Goal: Task Accomplishment & Management: Complete application form

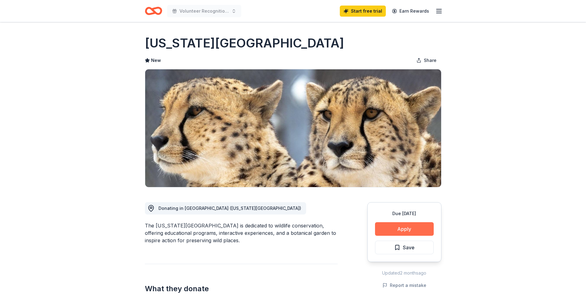
click at [400, 229] on button "Apply" at bounding box center [404, 230] width 59 height 14
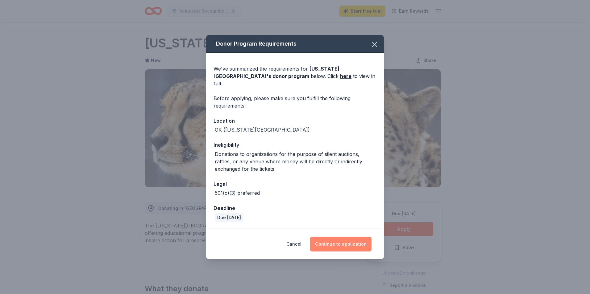
click at [340, 239] on button "Continue to application" at bounding box center [340, 244] width 61 height 15
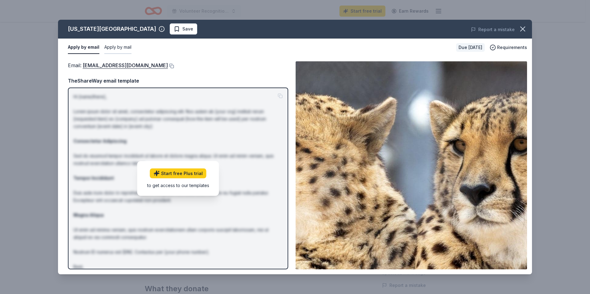
click at [120, 49] on button "Apply by mail" at bounding box center [117, 47] width 27 height 13
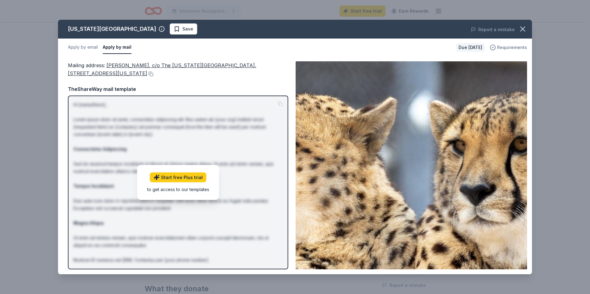
click at [520, 45] on span "Requirements" at bounding box center [512, 47] width 30 height 7
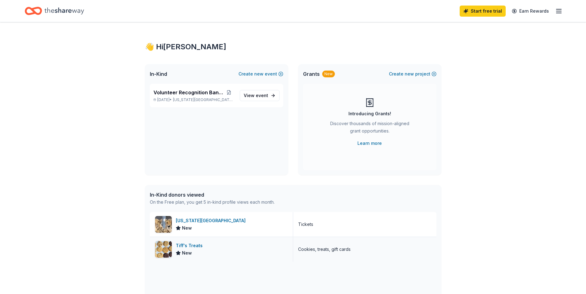
click at [190, 245] on div "Tiff's Treats" at bounding box center [190, 245] width 29 height 7
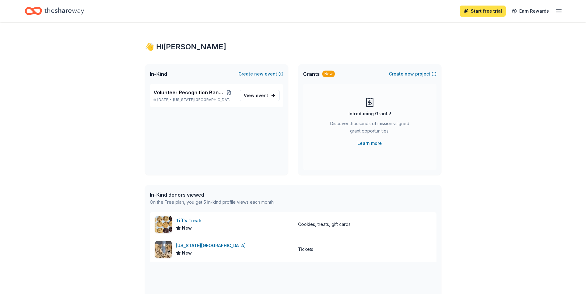
click at [488, 11] on link "Start free trial" at bounding box center [482, 11] width 46 height 11
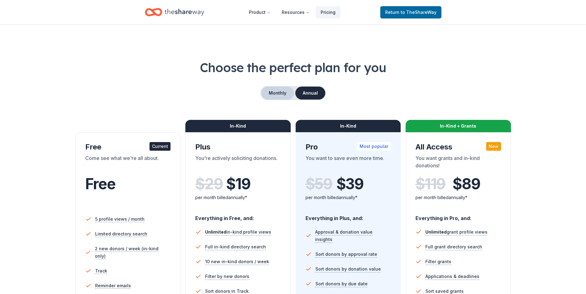
click at [281, 95] on button "Monthly" at bounding box center [277, 93] width 33 height 13
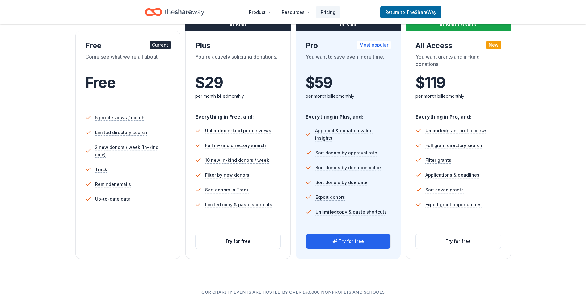
scroll to position [144, 0]
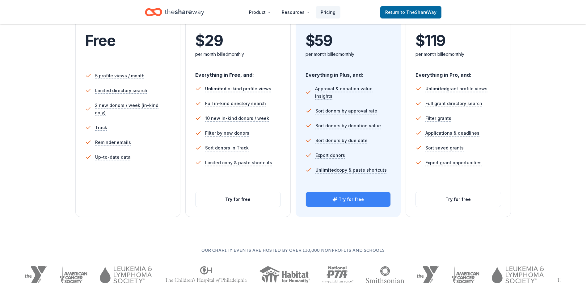
click at [346, 199] on button "Try for free" at bounding box center [348, 199] width 85 height 15
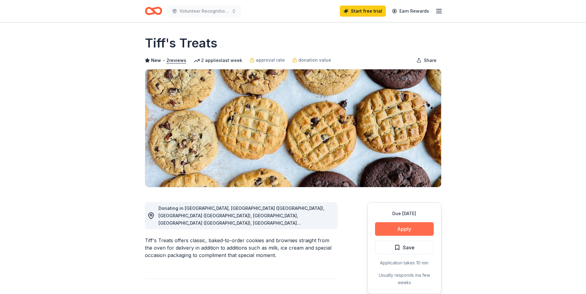
click at [401, 228] on button "Apply" at bounding box center [404, 230] width 59 height 14
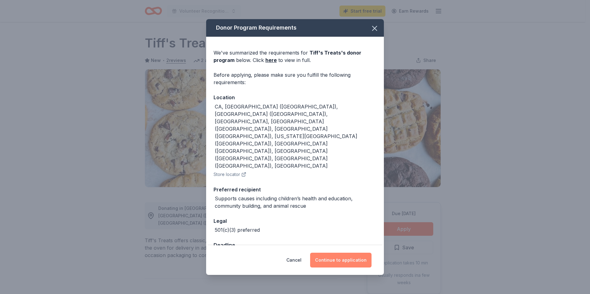
click at [346, 253] on button "Continue to application" at bounding box center [340, 260] width 61 height 15
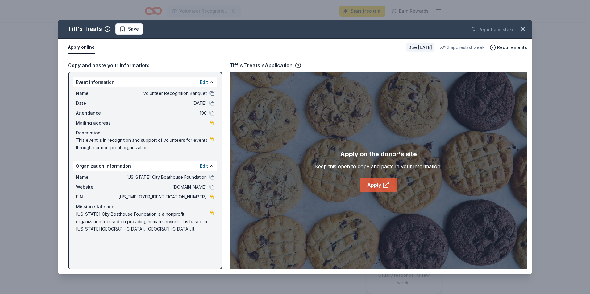
click at [377, 184] on link "Apply" at bounding box center [378, 185] width 37 height 15
